Goal: Check status

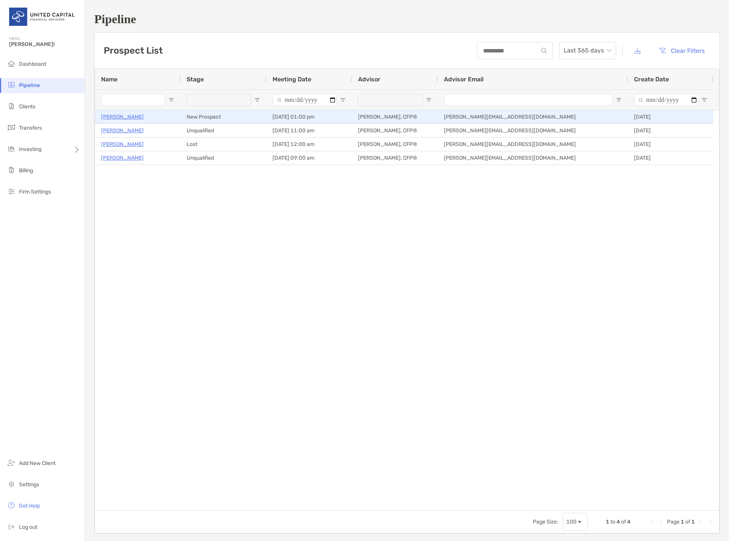
click at [114, 116] on p "[PERSON_NAME]" at bounding box center [122, 117] width 43 height 10
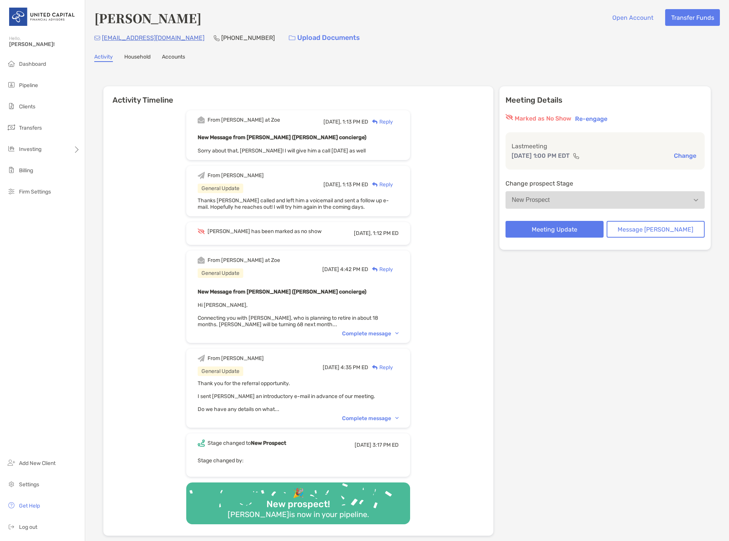
click at [450, 379] on div "From Brendan at Zoe Yesterday, 1:13 PM ED Reply New Message from Brendan Connor…" at bounding box center [298, 320] width 390 height 431
